Goal: Task Accomplishment & Management: Use online tool/utility

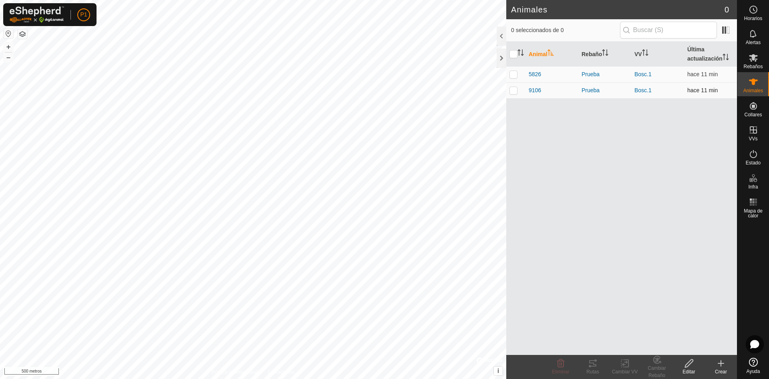
drag, startPoint x: 511, startPoint y: 79, endPoint x: 508, endPoint y: 82, distance: 4.3
click at [509, 81] on td at bounding box center [516, 75] width 19 height 16
checkbox input "true"
drag, startPoint x: 515, startPoint y: 88, endPoint x: 513, endPoint y: 92, distance: 4.2
click at [515, 88] on p-checkbox at bounding box center [514, 90] width 8 height 6
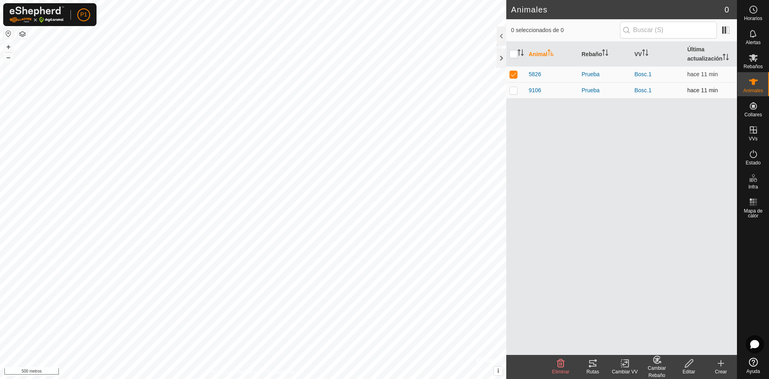
checkbox input "true"
click at [590, 363] on icon at bounding box center [593, 363] width 10 height 10
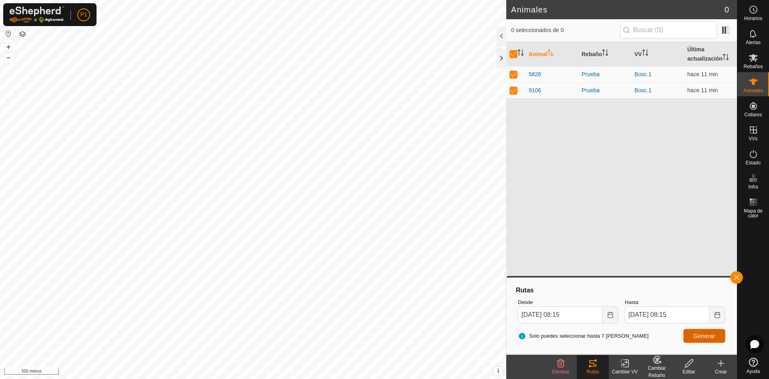
click at [710, 333] on font "Generar" at bounding box center [705, 336] width 22 height 6
